Goal: Register for event/course

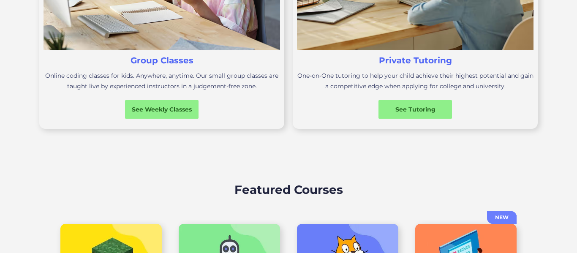
scroll to position [414, 0]
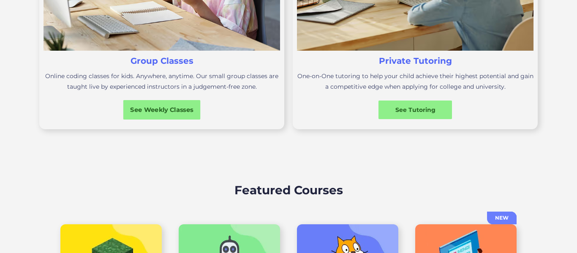
click at [156, 108] on div "See Weekly Classes" at bounding box center [161, 109] width 77 height 9
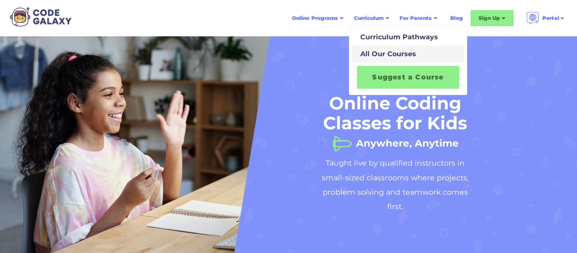
click at [383, 51] on div "All Our Courses" at bounding box center [386, 54] width 59 height 10
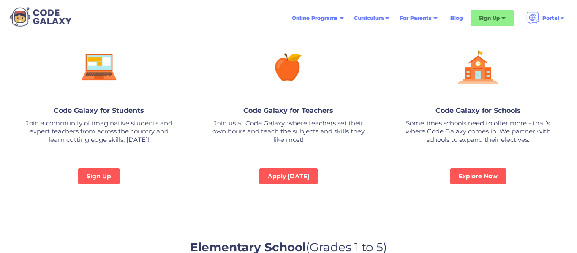
scroll to position [618, 0]
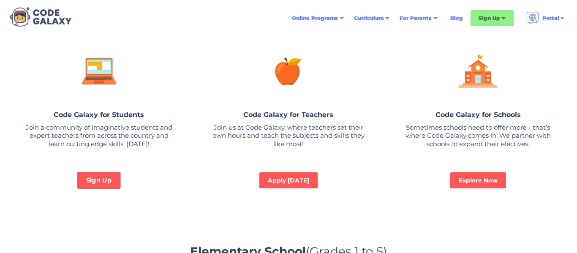
click at [113, 180] on link "Sign Up" at bounding box center [98, 180] width 43 height 17
